Goal: Find specific page/section: Find specific page/section

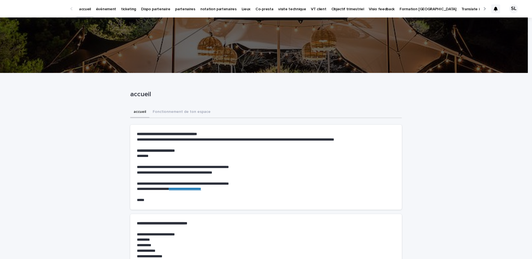
click at [106, 8] on p "événement" at bounding box center [106, 6] width 20 height 12
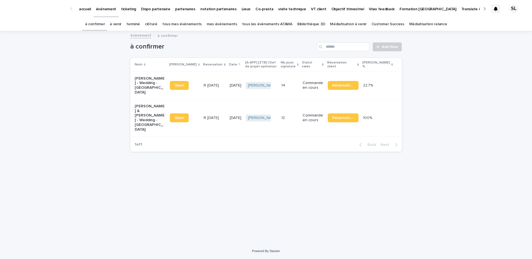
click at [302, 24] on link "Bibliothèque 3D" at bounding box center [311, 24] width 28 height 13
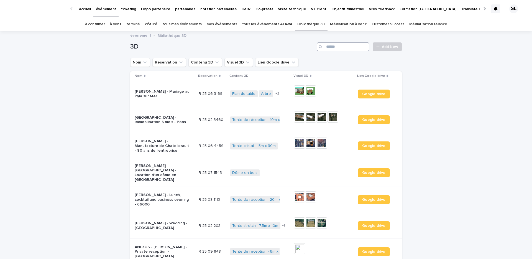
click at [347, 51] on input "Search" at bounding box center [343, 46] width 53 height 9
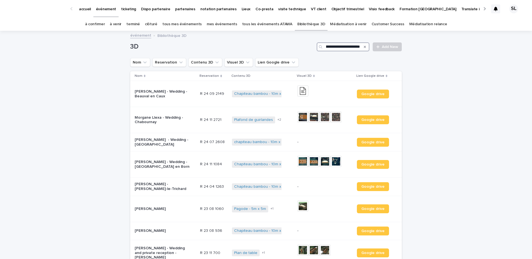
scroll to position [0, 17]
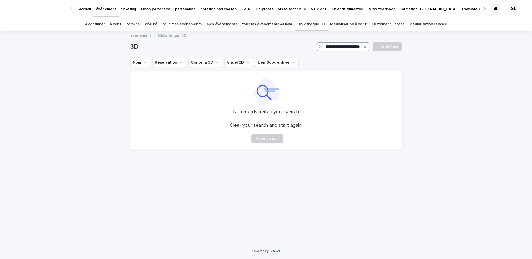
type input "**********"
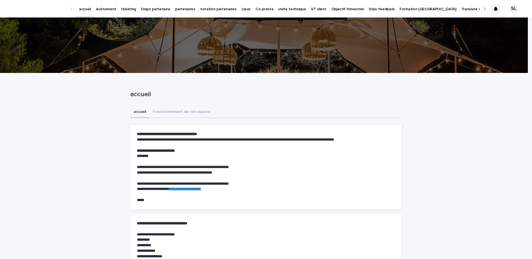
click at [113, 15] on link "événement" at bounding box center [105, 8] width 25 height 17
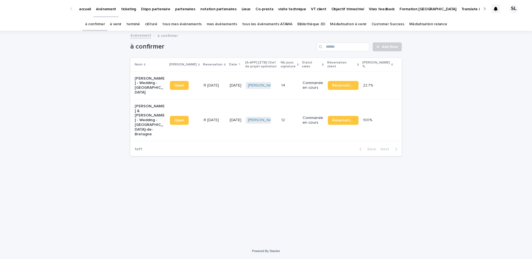
click at [147, 88] on p "[PERSON_NAME] - Wedding - [GEOGRAPHIC_DATA]" at bounding box center [150, 85] width 31 height 19
